Goal: Information Seeking & Learning: Check status

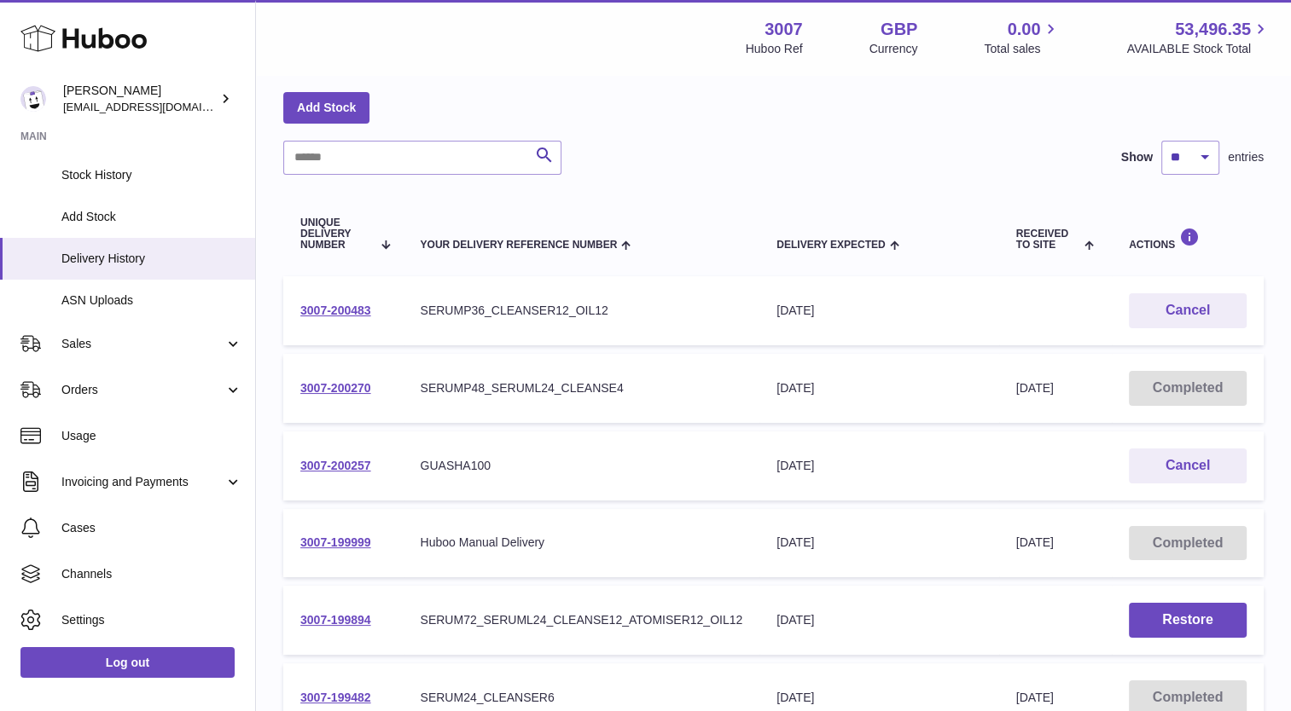
scroll to position [183, 0]
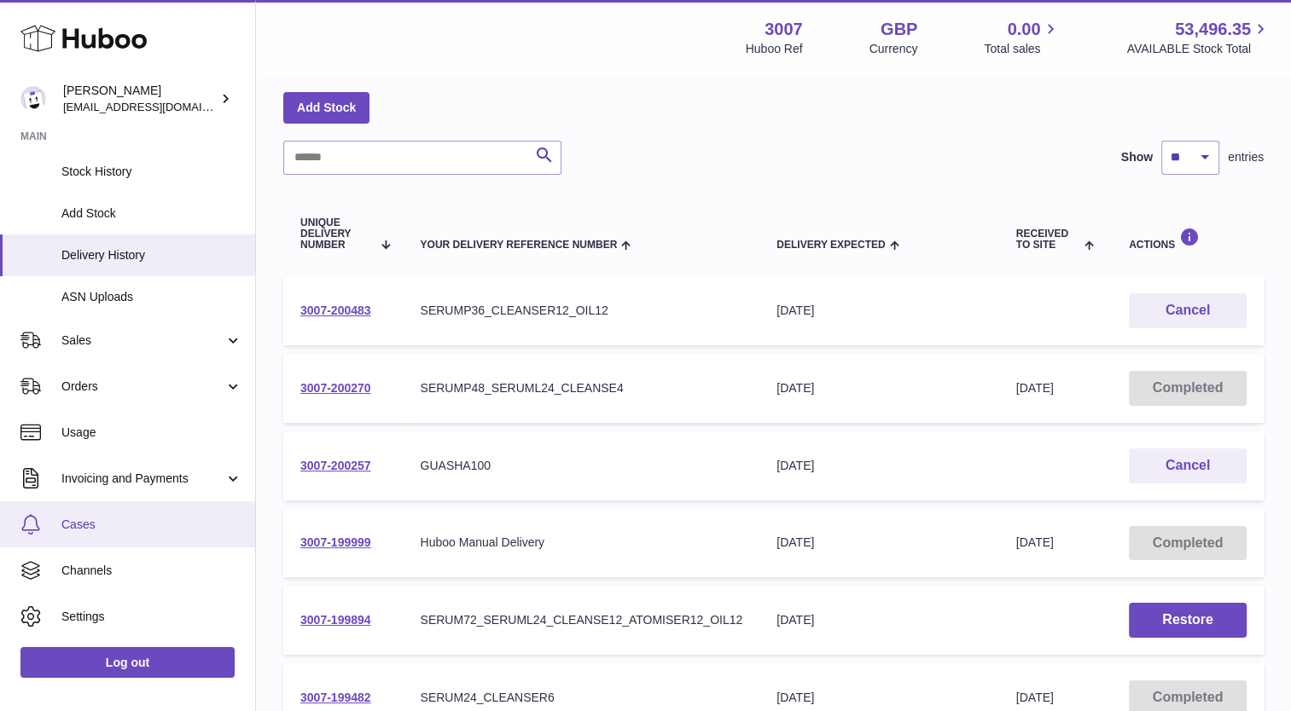
click at [105, 520] on span "Cases" at bounding box center [151, 525] width 181 height 16
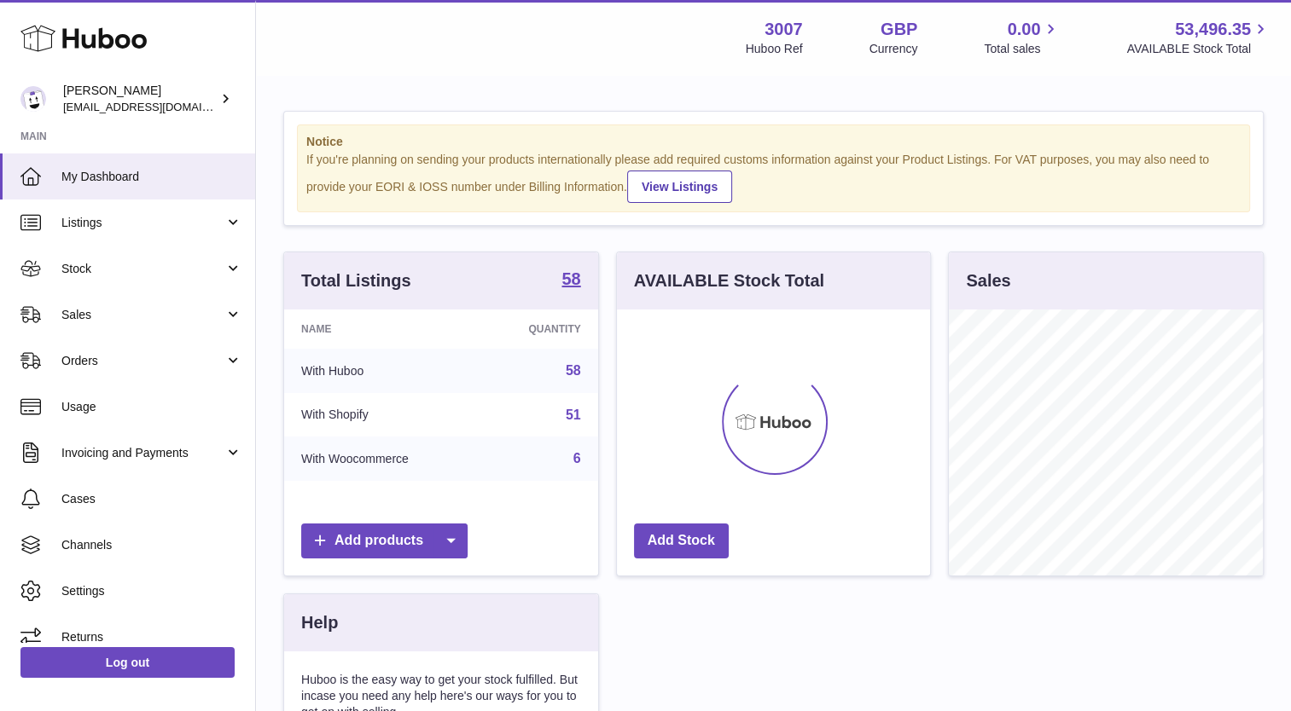
scroll to position [266, 314]
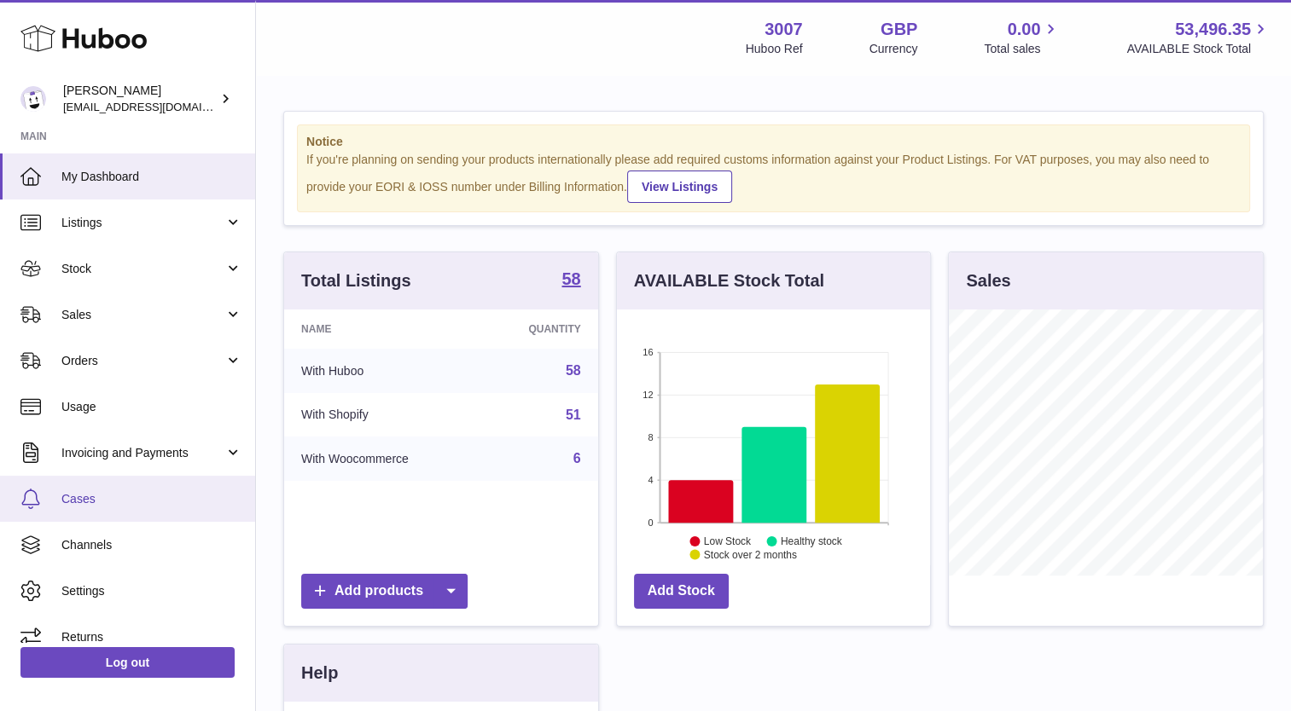
click at [104, 492] on span "Cases" at bounding box center [151, 499] width 181 height 16
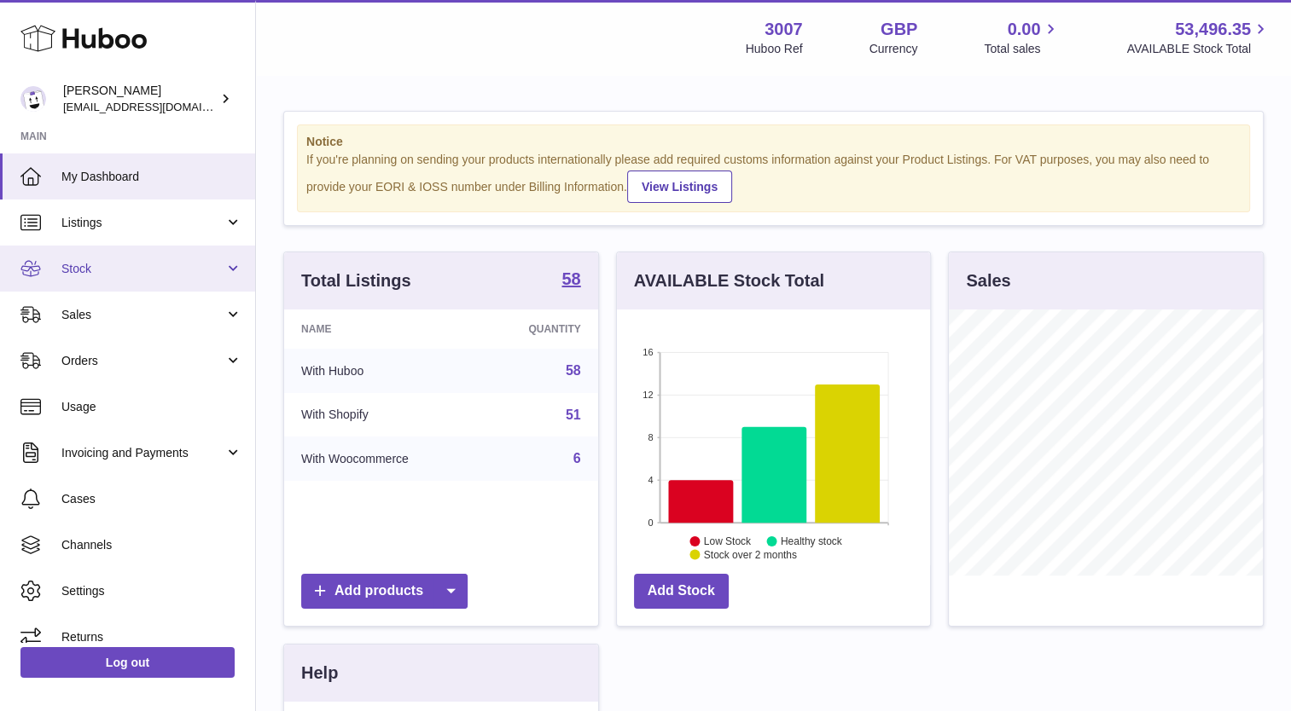
click at [128, 271] on span "Stock" at bounding box center [142, 269] width 163 height 16
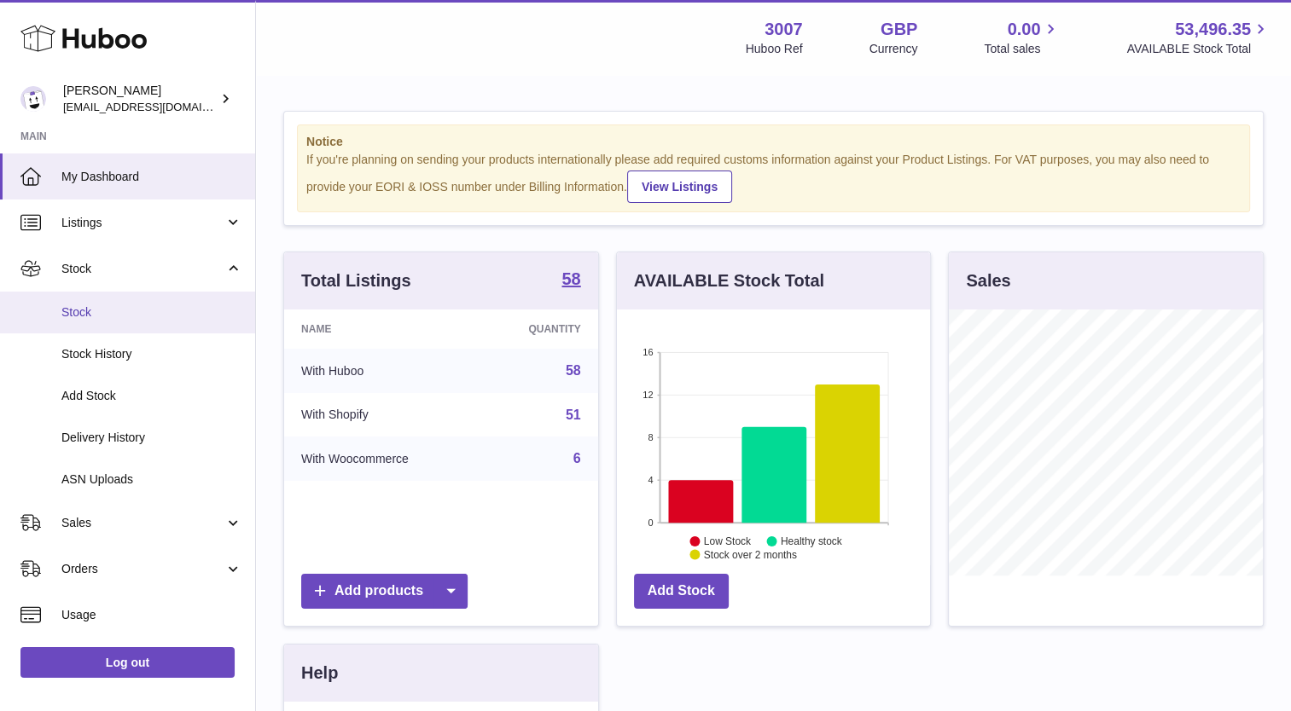
click at [124, 319] on span "Stock" at bounding box center [151, 313] width 181 height 16
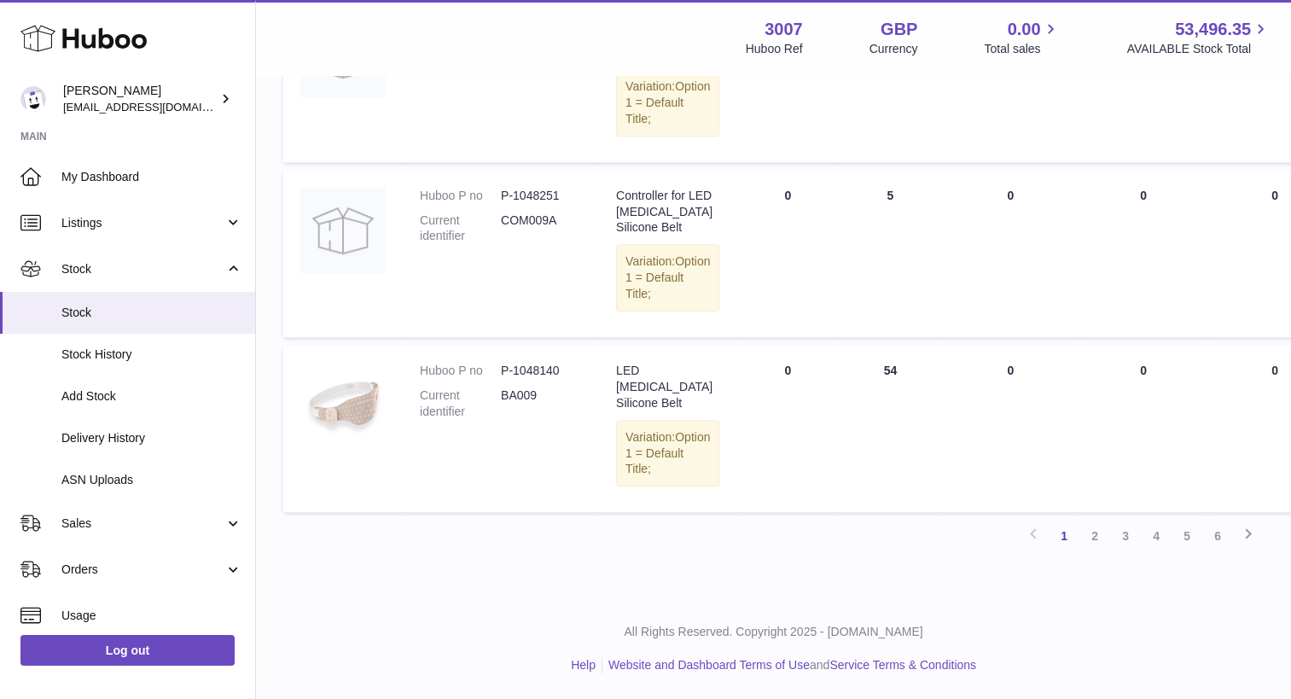
scroll to position [1467, 0]
click at [1094, 551] on link "2" at bounding box center [1094, 535] width 31 height 31
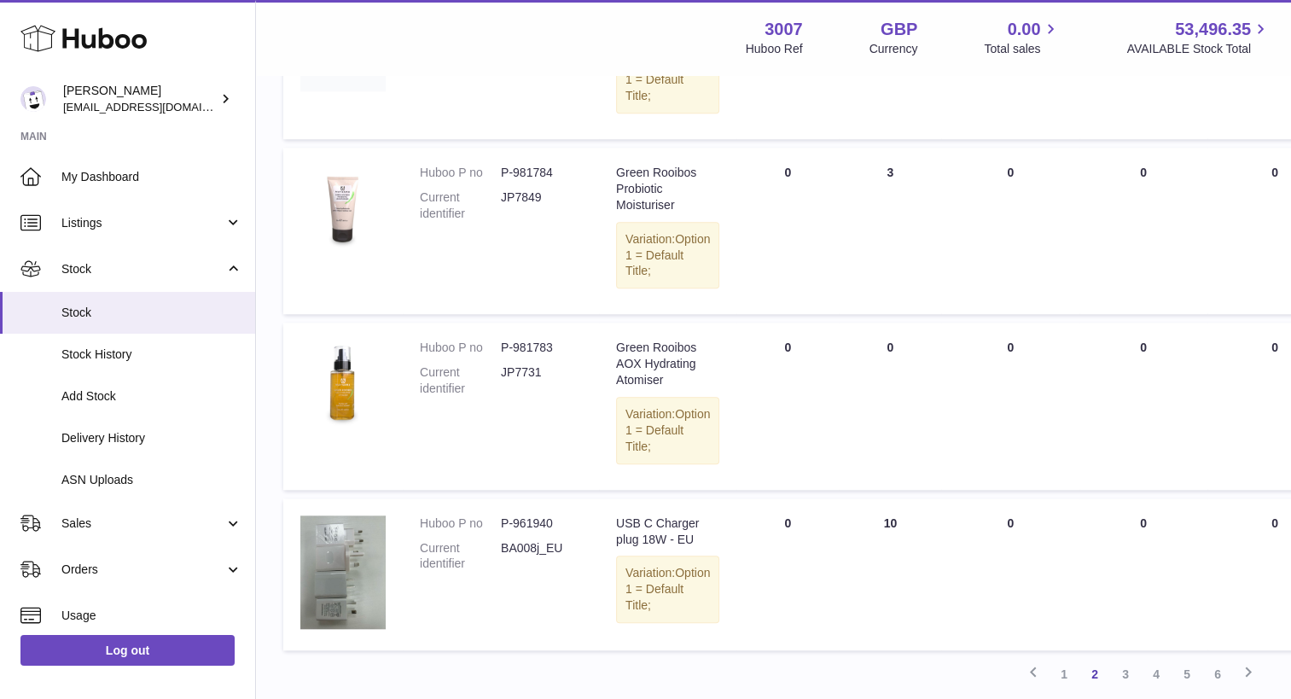
scroll to position [1448, 0]
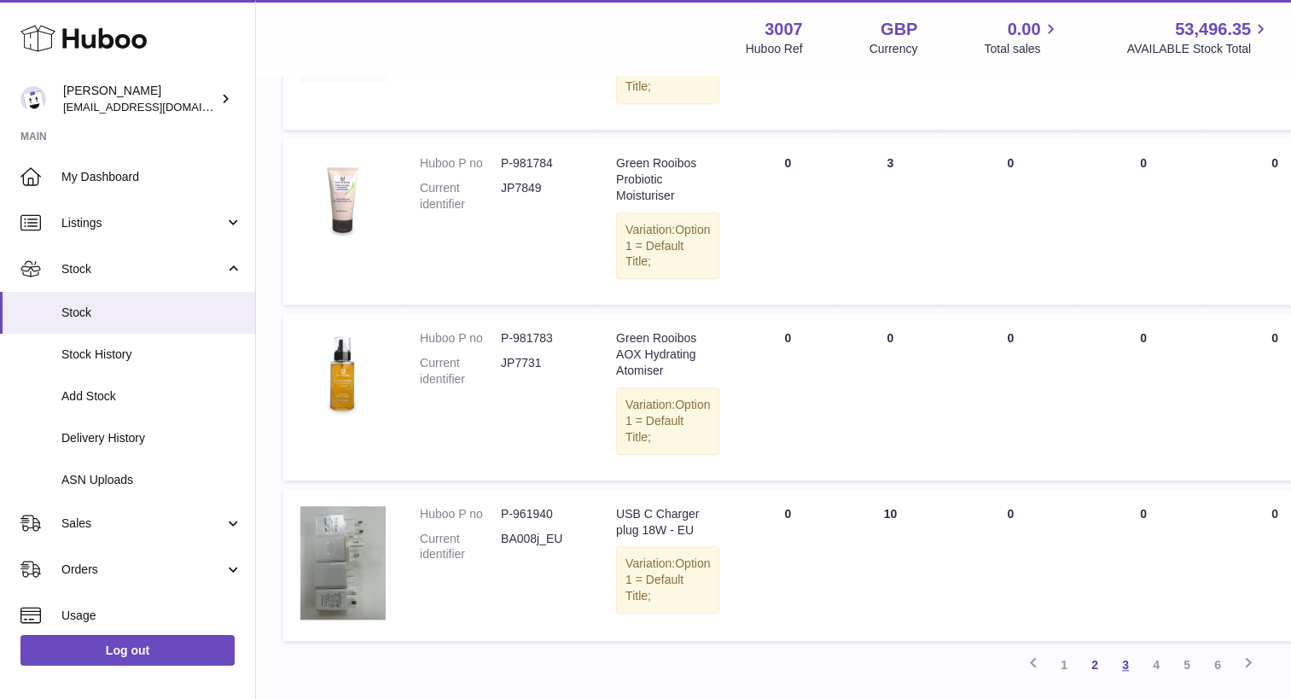
click at [1124, 659] on link "3" at bounding box center [1125, 664] width 31 height 31
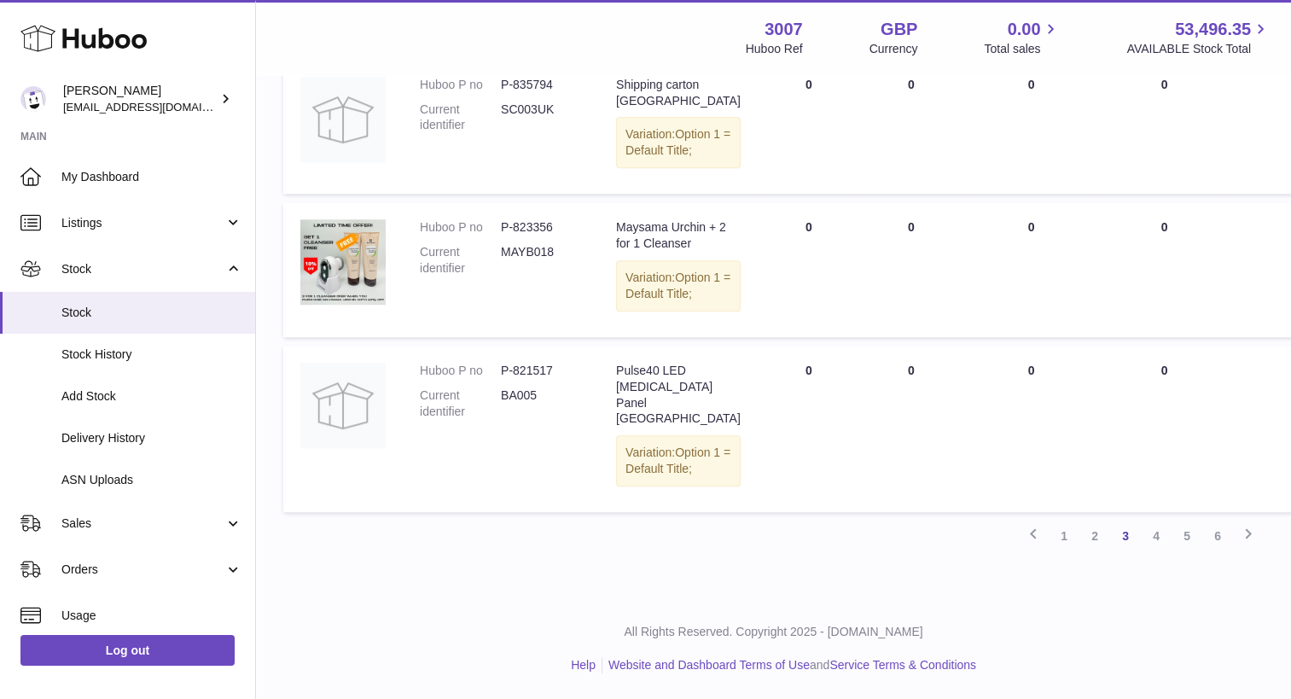
scroll to position [1483, 0]
click at [1158, 551] on link "4" at bounding box center [1155, 535] width 31 height 31
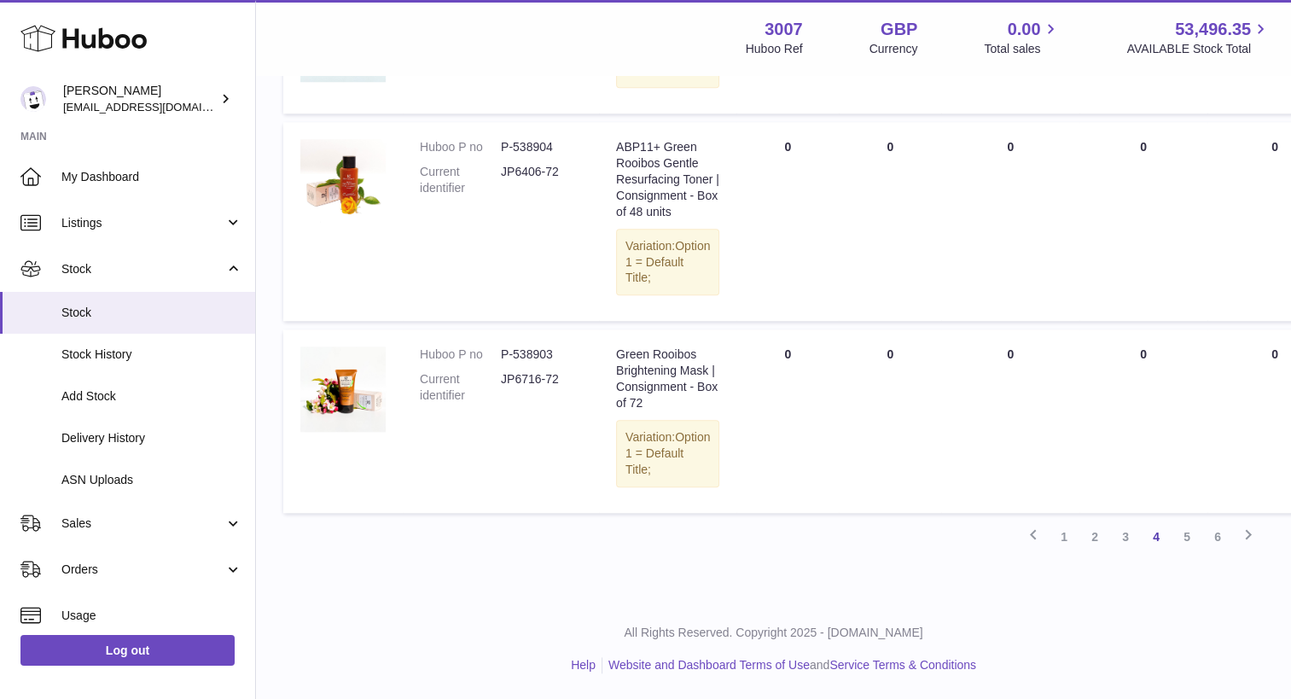
scroll to position [1613, 0]
click at [1178, 552] on link "5" at bounding box center [1186, 536] width 31 height 31
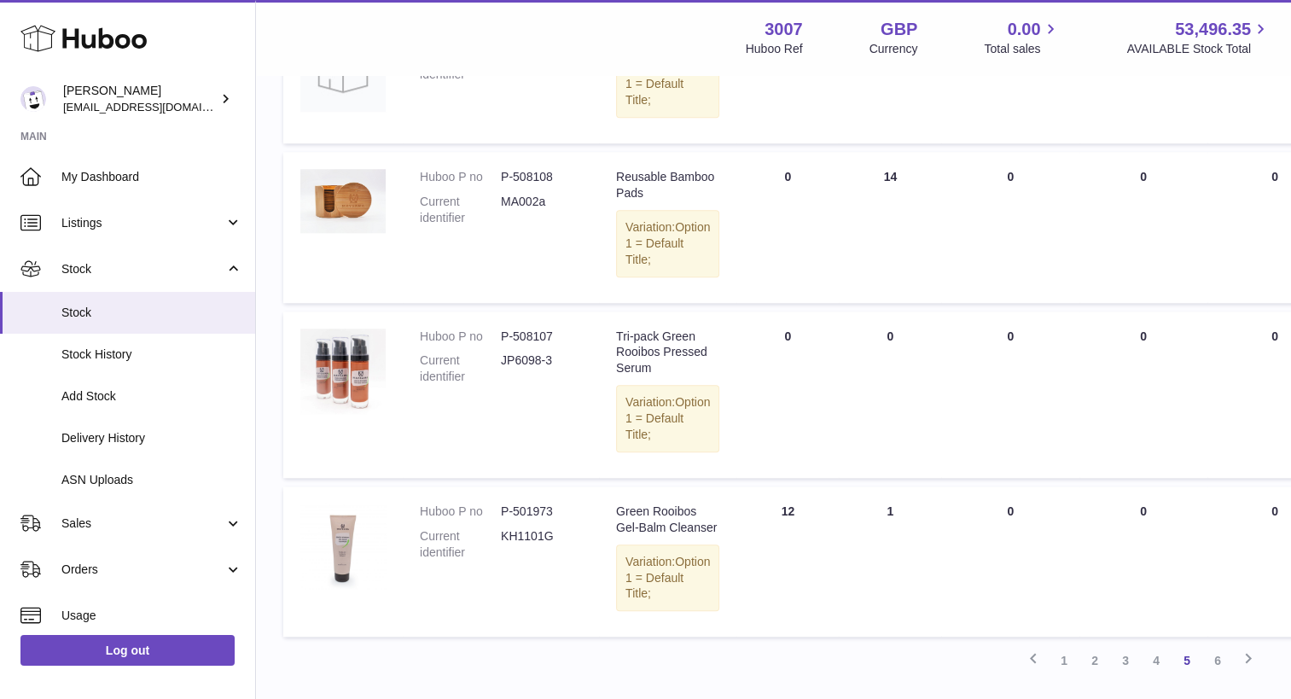
scroll to position [1450, 0]
click at [1220, 673] on link "6" at bounding box center [1217, 657] width 31 height 31
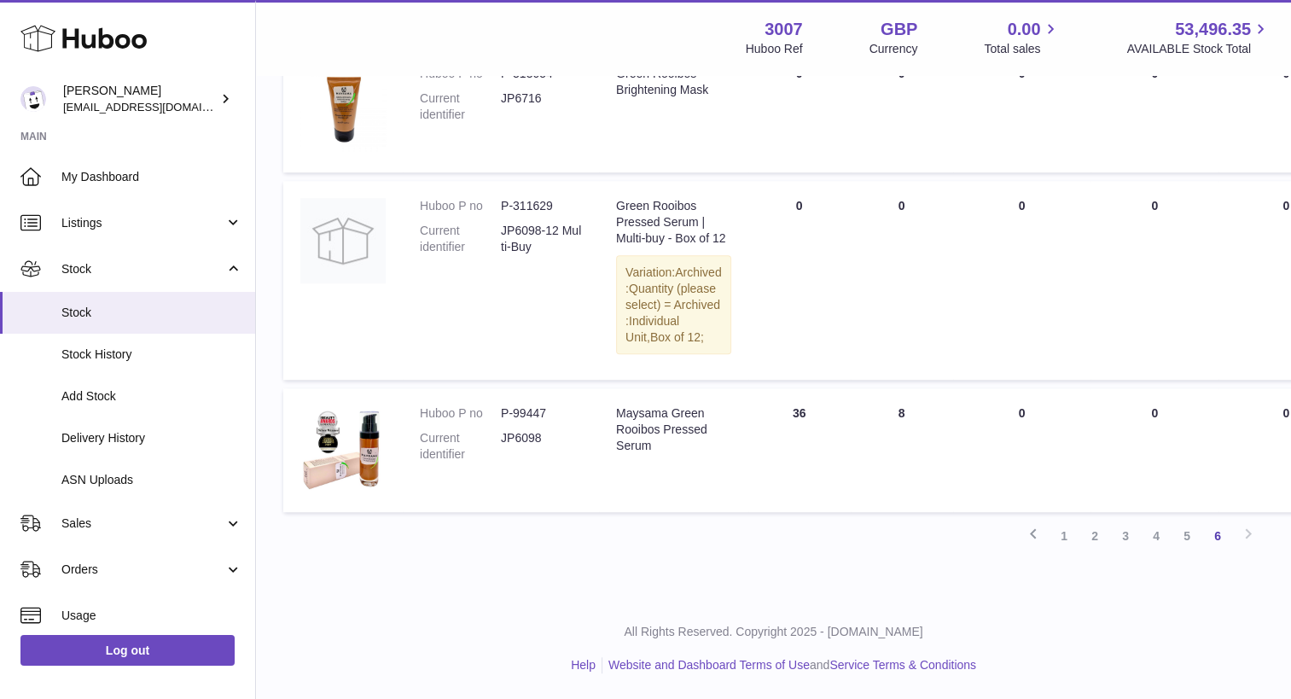
scroll to position [1320, 0]
click at [1128, 548] on link "3" at bounding box center [1125, 535] width 31 height 31
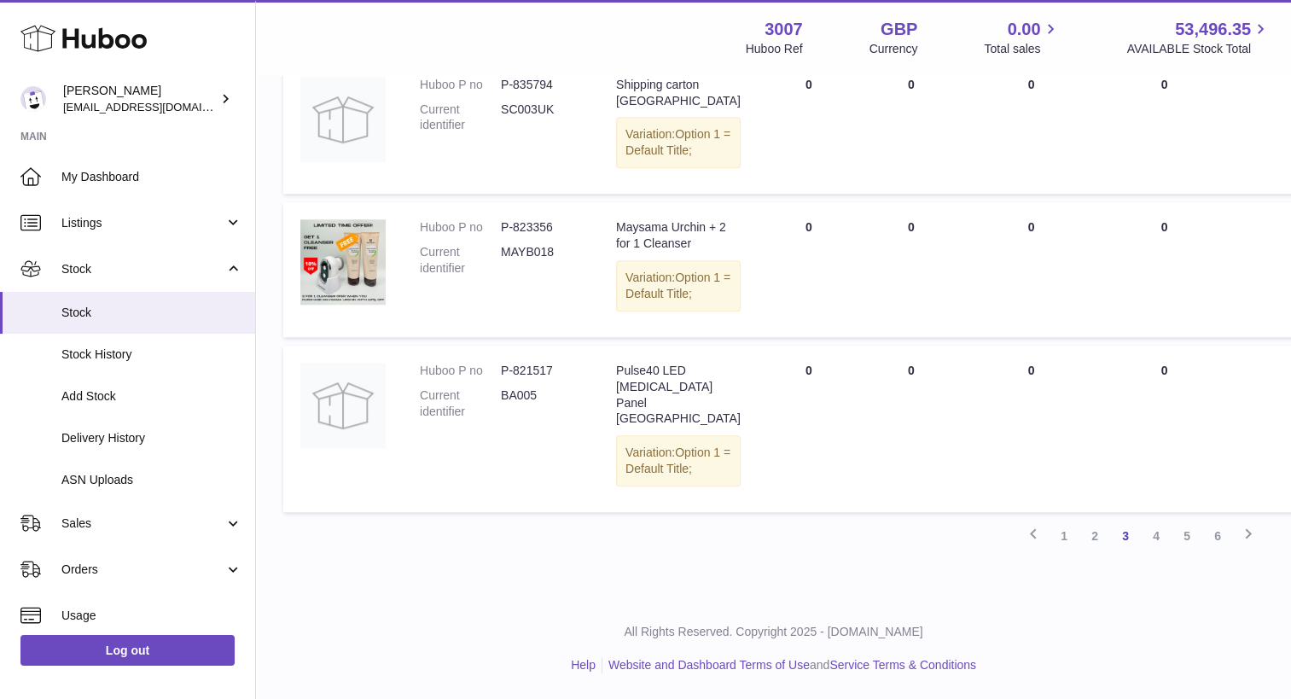
scroll to position [1533, 0]
click at [1151, 544] on link "4" at bounding box center [1155, 535] width 31 height 31
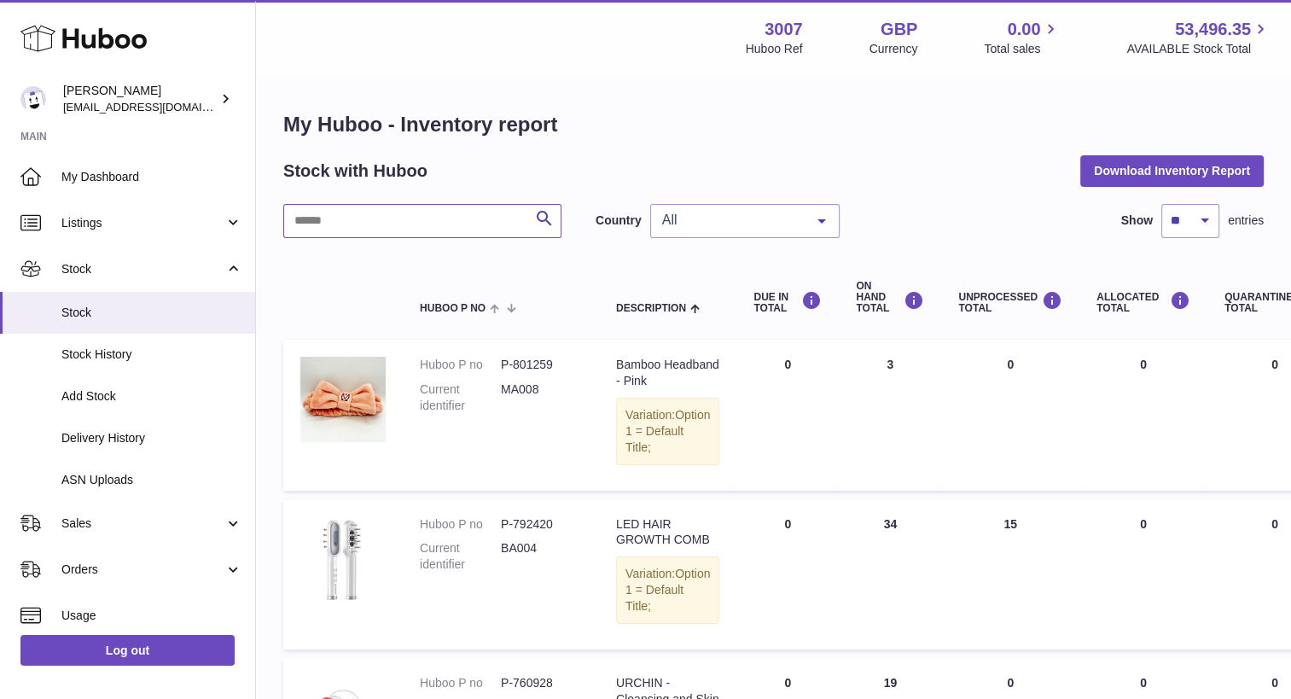
click at [344, 227] on input "text" at bounding box center [422, 221] width 278 height 34
type input "*****"
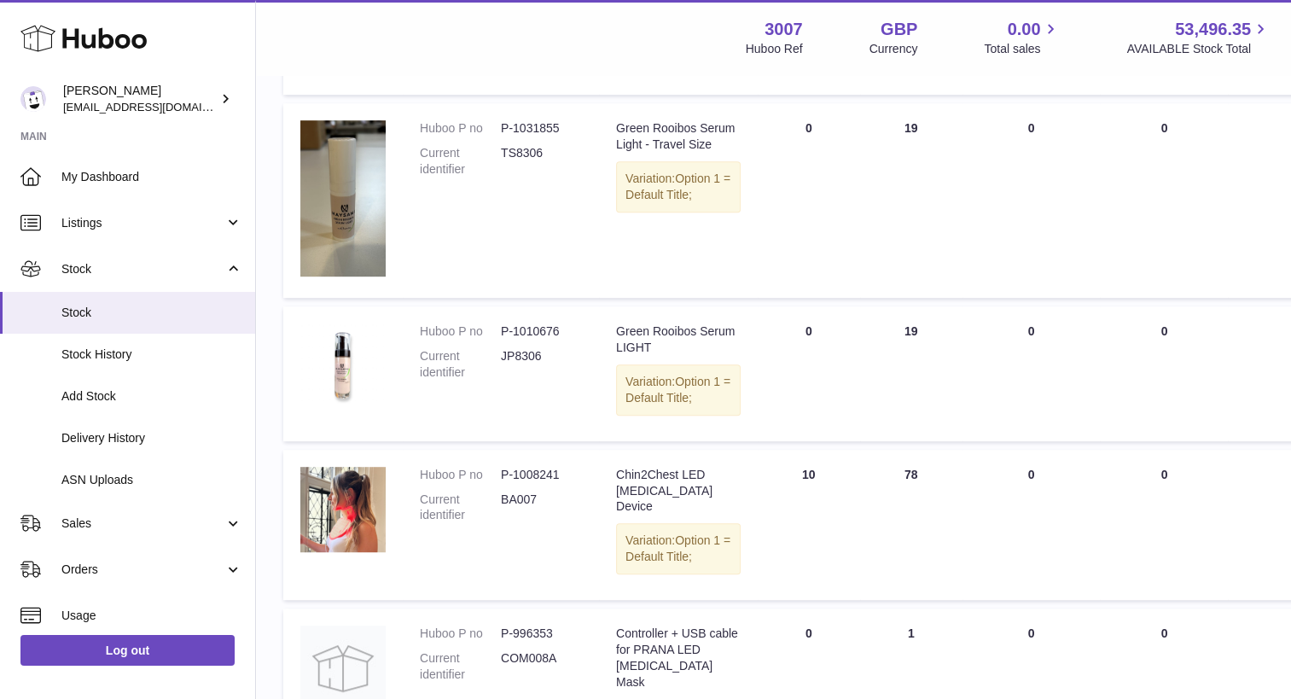
scroll to position [850, 0]
